Goal: Navigation & Orientation: Find specific page/section

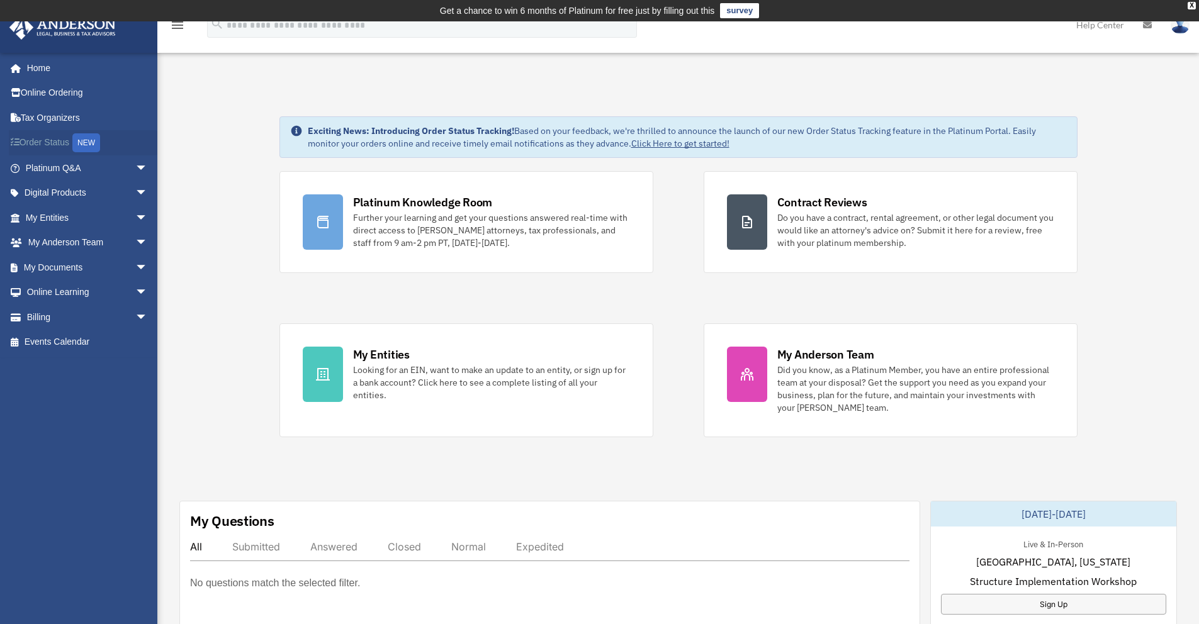
click at [47, 144] on link "Order Status NEW" at bounding box center [88, 143] width 158 height 26
click at [48, 171] on link "Platinum Q&A arrow_drop_down" at bounding box center [88, 167] width 158 height 25
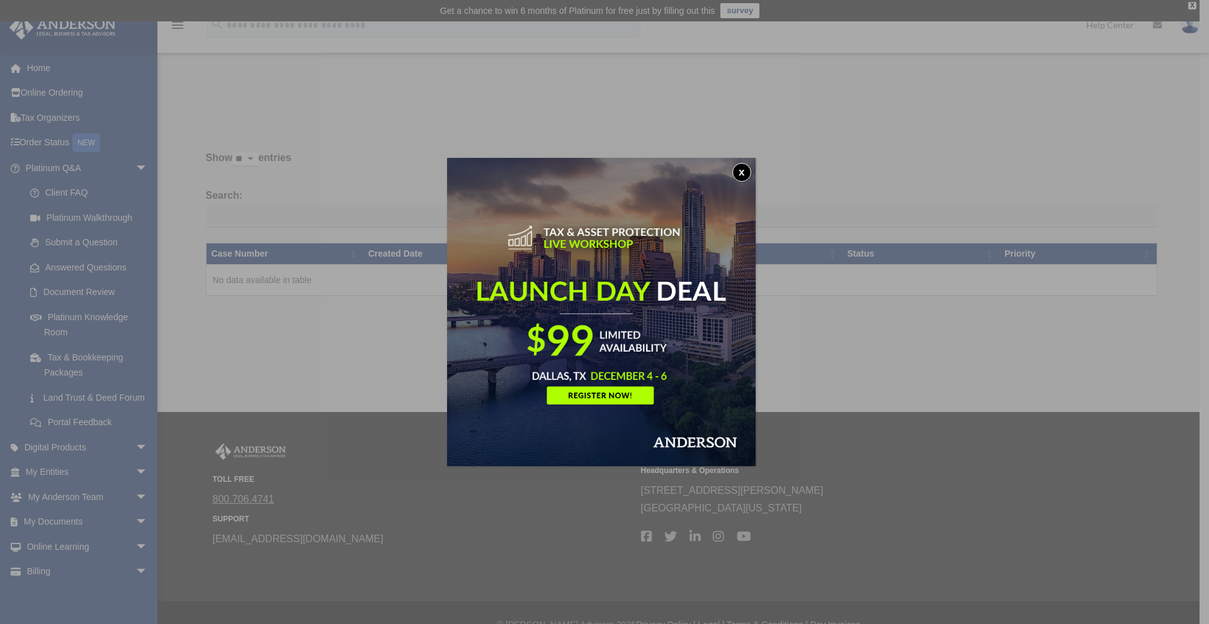
click at [743, 166] on button "x" at bounding box center [741, 172] width 19 height 19
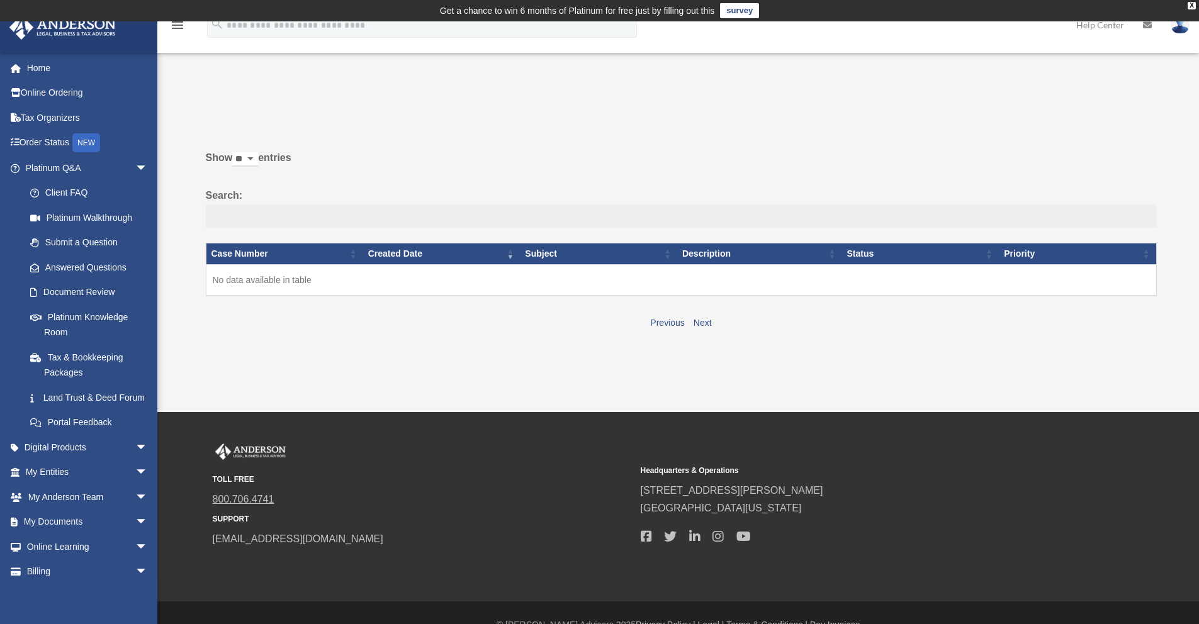
click at [290, 221] on input "Search:" at bounding box center [681, 217] width 951 height 24
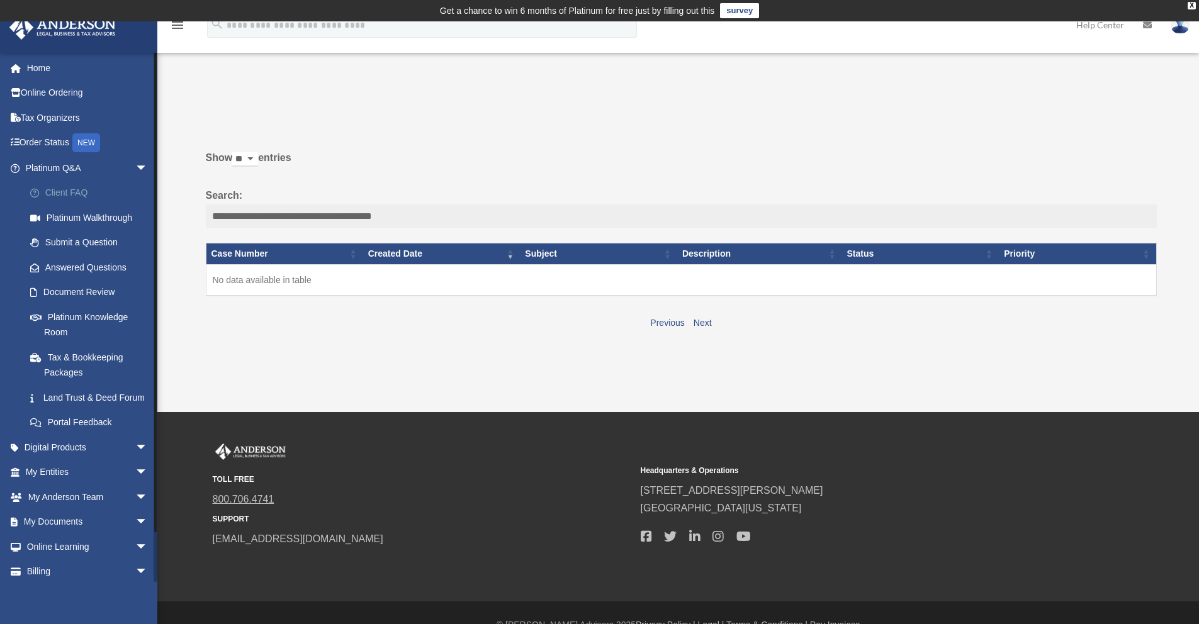
type input "**********"
click at [73, 194] on link "Client FAQ" at bounding box center [92, 193] width 149 height 25
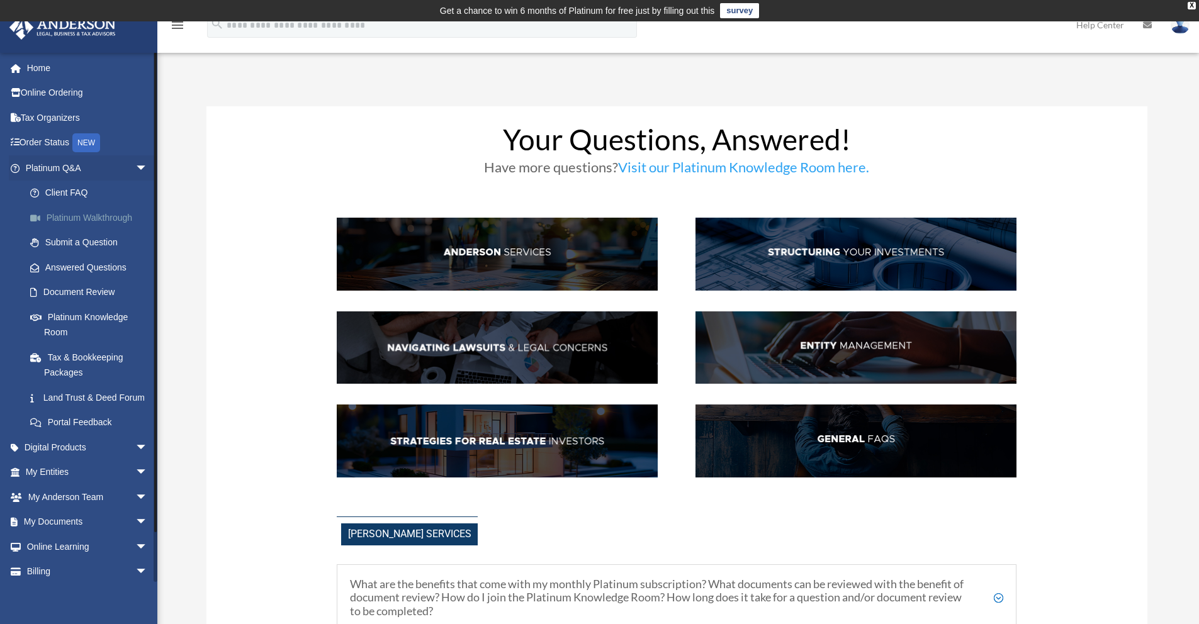
click at [80, 219] on link "Platinum Walkthrough" at bounding box center [92, 217] width 149 height 25
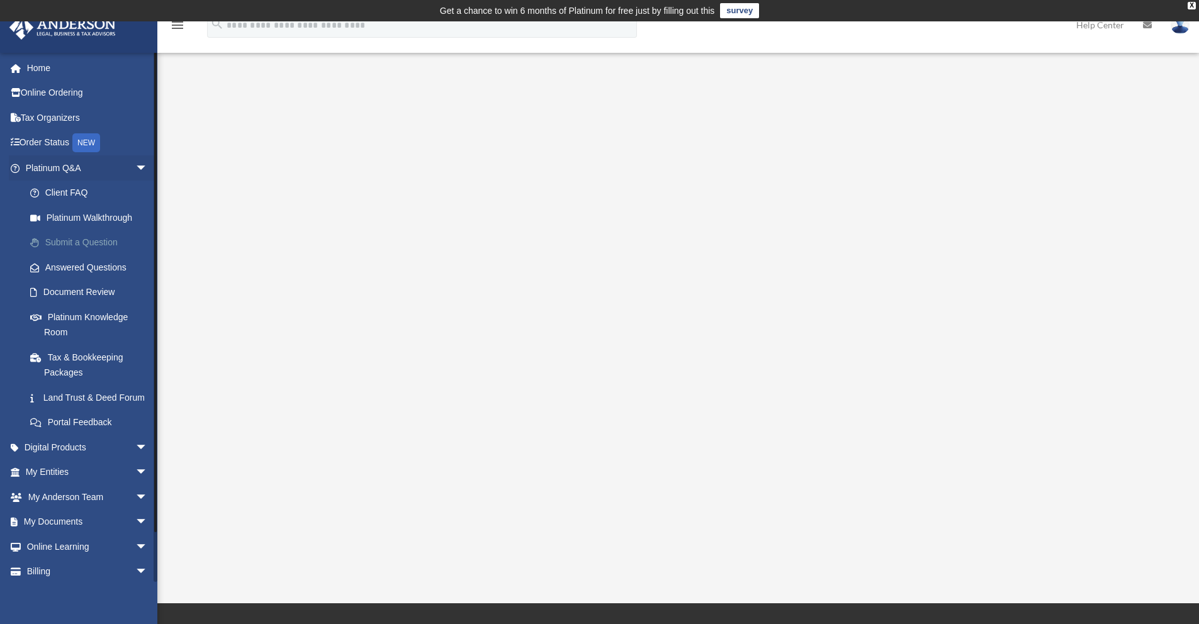
click at [81, 243] on link "Submit a Question" at bounding box center [92, 242] width 149 height 25
click at [92, 265] on link "Answered Questions" at bounding box center [92, 267] width 149 height 25
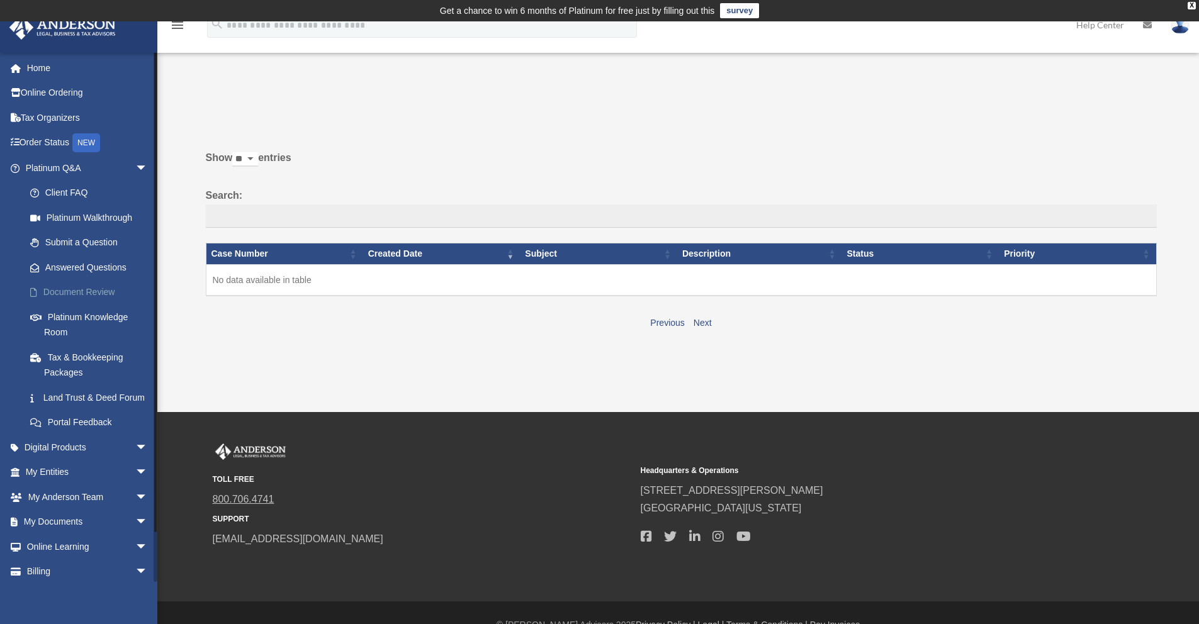
click at [82, 293] on link "Document Review" at bounding box center [92, 292] width 149 height 25
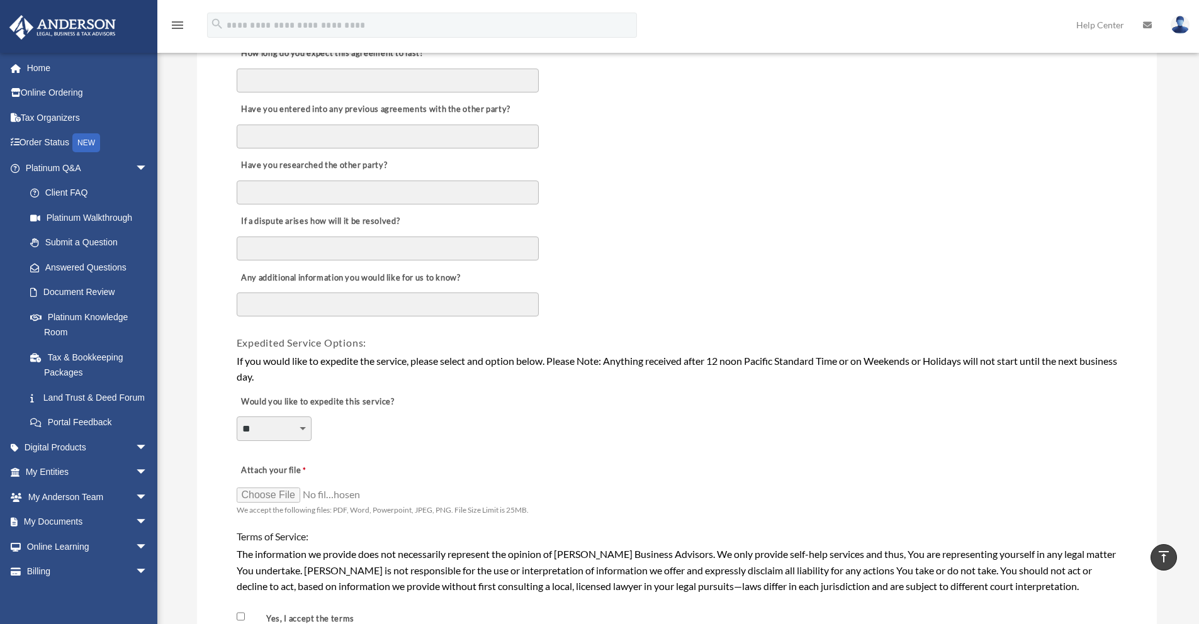
scroll to position [953, 0]
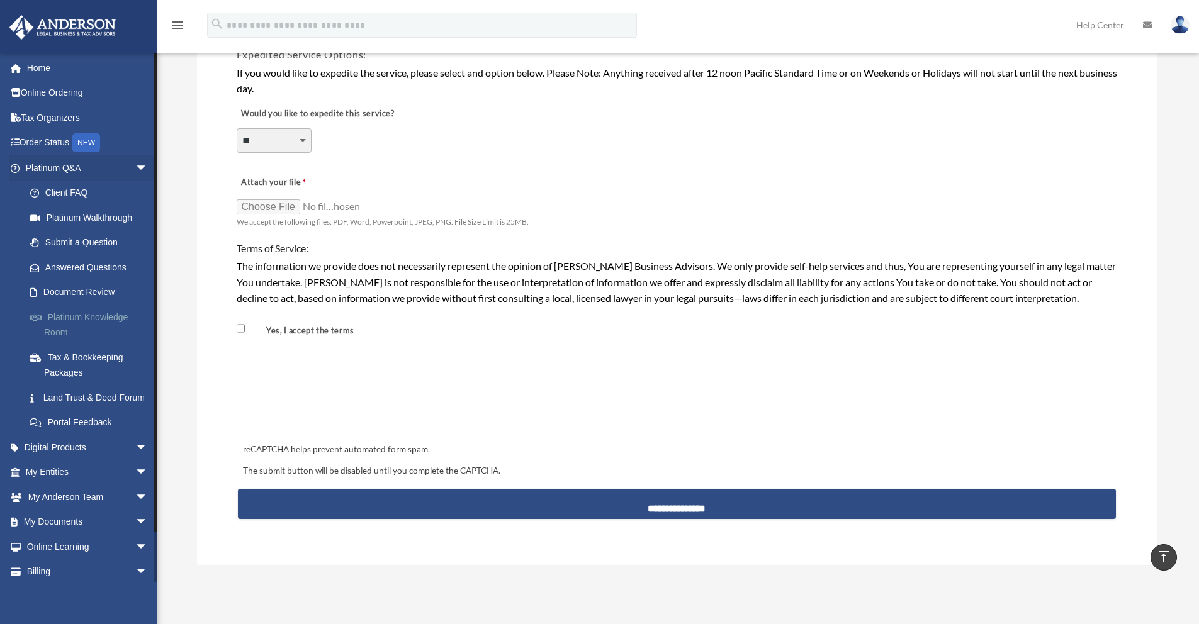
click at [113, 315] on link "Platinum Knowledge Room" at bounding box center [92, 325] width 149 height 40
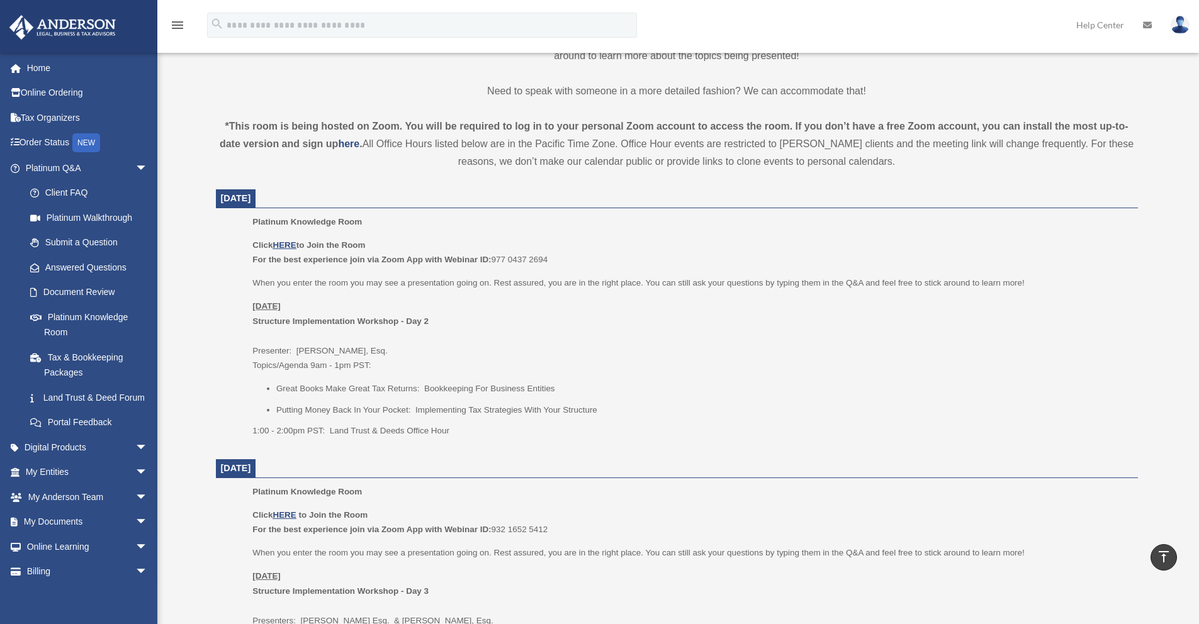
scroll to position [383, 0]
